Goal: Task Accomplishment & Management: Use online tool/utility

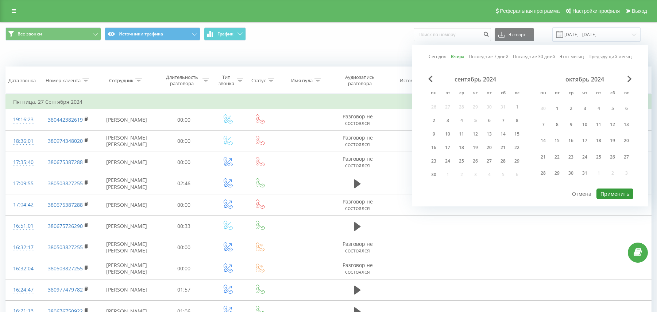
click at [603, 193] on button "Применить" at bounding box center [615, 193] width 37 height 11
type input "[DATE] - [DATE]"
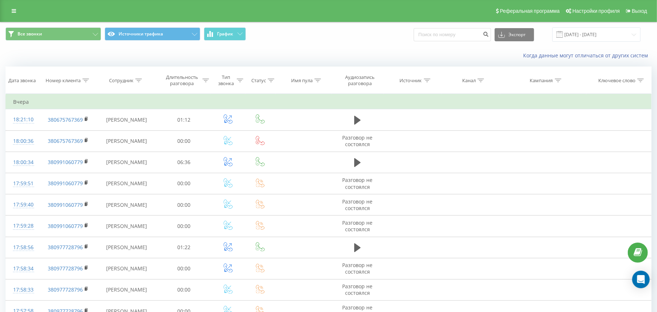
click at [317, 81] on icon at bounding box center [318, 80] width 7 height 4
click at [294, 135] on input "text" at bounding box center [304, 132] width 64 height 13
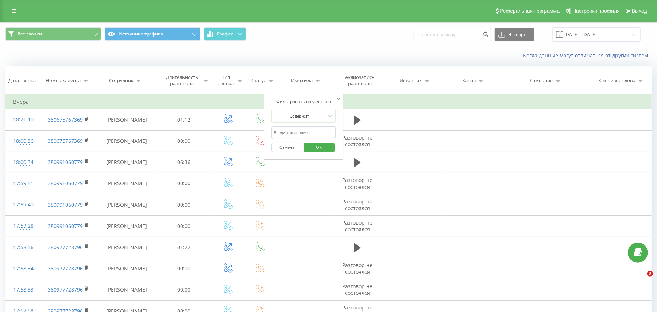
type input "olx"
click at [317, 150] on span "OK" at bounding box center [319, 146] width 20 height 11
